Goal: Information Seeking & Learning: Learn about a topic

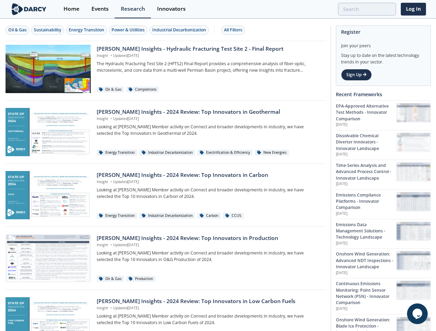
click at [18, 30] on div "Oil & Gas" at bounding box center [17, 30] width 18 height 6
click at [48, 30] on div "Sustainability" at bounding box center [48, 30] width 28 height 6
click at [87, 30] on div "Energy Transition" at bounding box center [87, 30] width 36 height 6
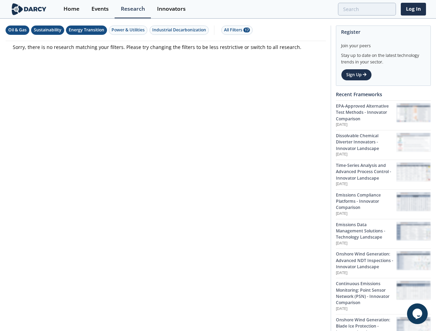
click at [129, 30] on div "Power & Utilities" at bounding box center [127, 30] width 33 height 6
